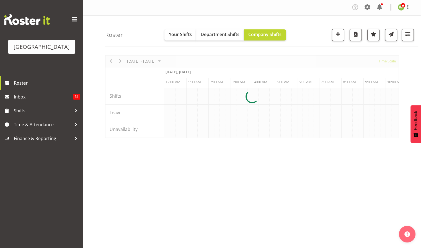
scroll to position [0, 3191]
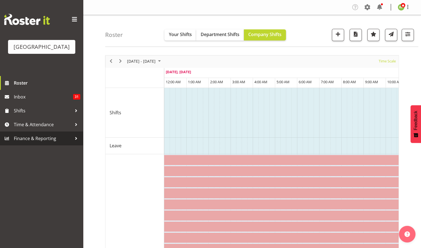
click at [34, 142] on span "Finance & Reporting" at bounding box center [43, 138] width 58 height 8
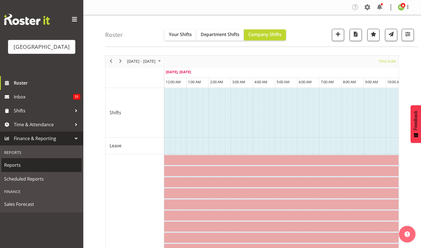
click at [14, 169] on span "Reports" at bounding box center [41, 165] width 75 height 8
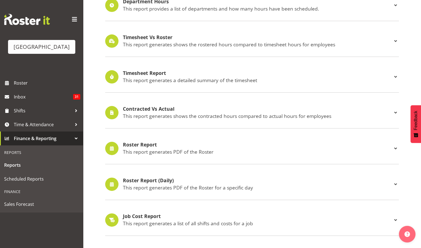
scroll to position [115, 0]
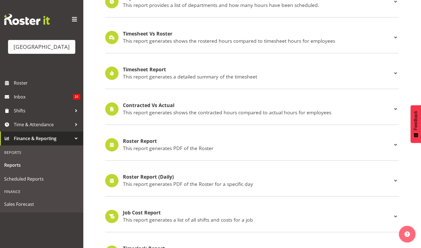
click at [136, 146] on p "This report generates PDF of the Roster" at bounding box center [257, 148] width 269 height 6
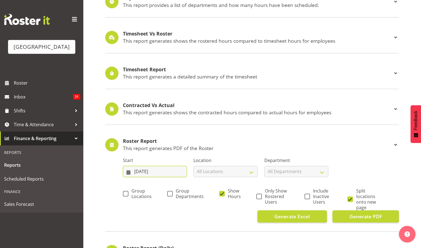
click at [163, 170] on input "[DATE]" at bounding box center [155, 171] width 64 height 11
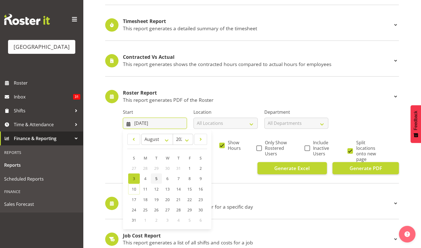
scroll to position [165, 0]
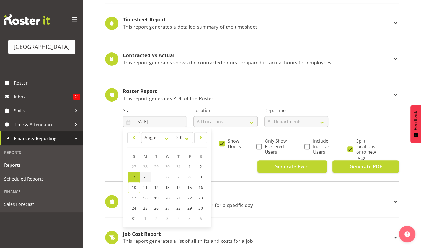
click at [148, 176] on link "4" at bounding box center [145, 176] width 11 height 10
type input "[DATE]"
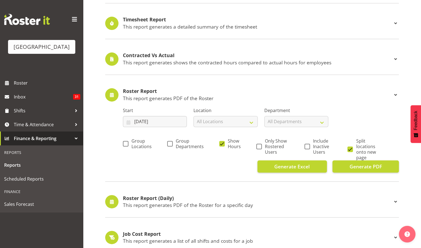
click at [310, 206] on p "This report generates PDF of the Roster for a specific day" at bounding box center [257, 205] width 269 height 6
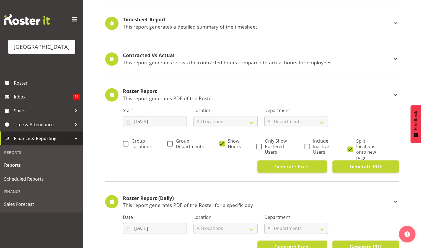
click at [308, 202] on p "This report generates PDF of the Roster for a specific day" at bounding box center [257, 205] width 269 height 6
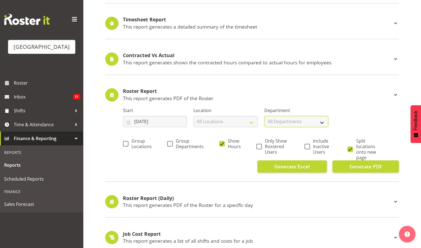
click at [309, 123] on select "All Departments [GEOGRAPHIC_DATA] [GEOGRAPHIC_DATA]" at bounding box center [297, 121] width 64 height 11
click at [129, 142] on span "Group Locations" at bounding box center [140, 143] width 23 height 11
click at [127, 142] on input "Group Locations" at bounding box center [125, 144] width 4 height 4
checkbox input "true"
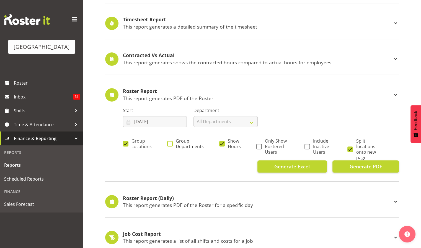
click at [170, 141] on span at bounding box center [170, 144] width 6 height 6
click at [170, 142] on input "Group Departments" at bounding box center [169, 144] width 4 height 4
checkbox input "true"
click at [259, 147] on span at bounding box center [259, 146] width 6 height 6
click at [259, 147] on input "Only Show Rostered Users" at bounding box center [258, 146] width 4 height 4
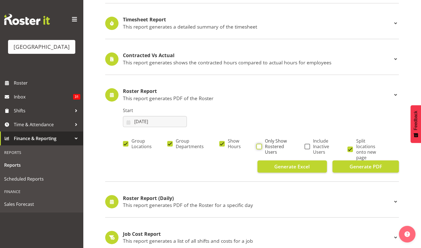
checkbox input "true"
click at [350, 148] on span at bounding box center [351, 149] width 6 height 6
click at [350, 148] on input "Split locations onto new page" at bounding box center [350, 149] width 4 height 4
checkbox input "false"
click at [364, 165] on span "Generate PDF" at bounding box center [366, 166] width 32 height 7
